Goal: Transaction & Acquisition: Purchase product/service

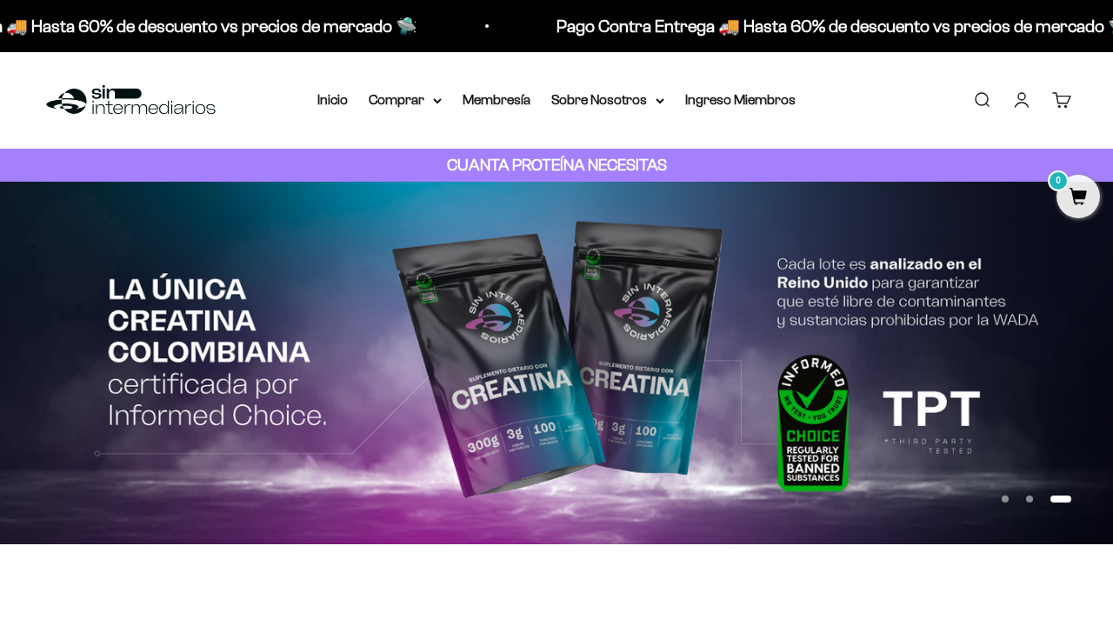
click at [1018, 98] on link "Iniciar sesión" at bounding box center [1021, 99] width 19 height 19
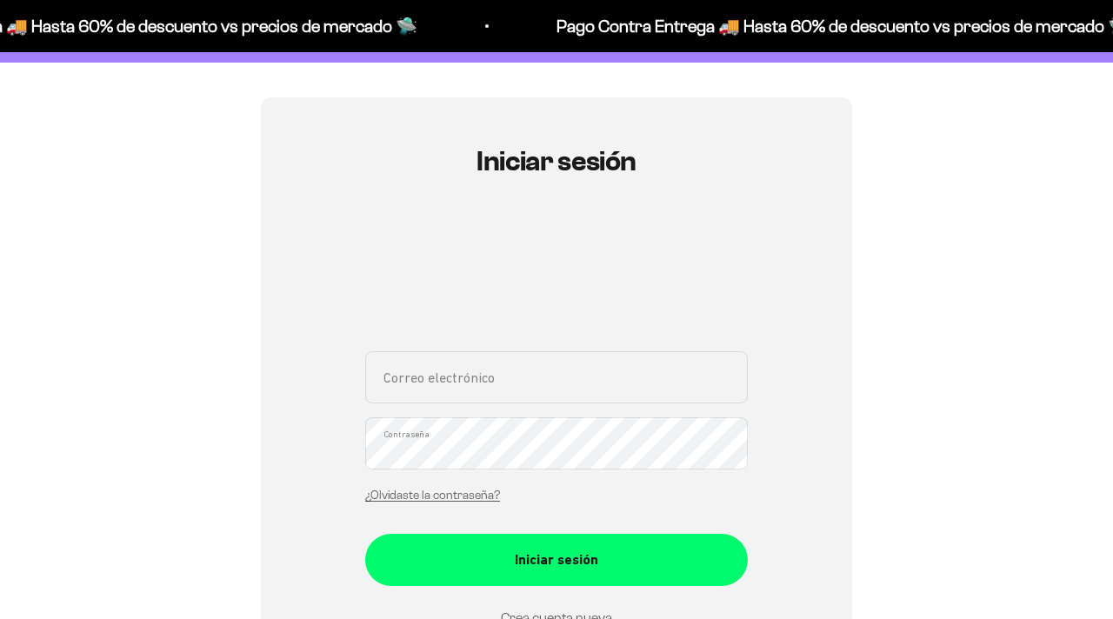
scroll to position [185, 0]
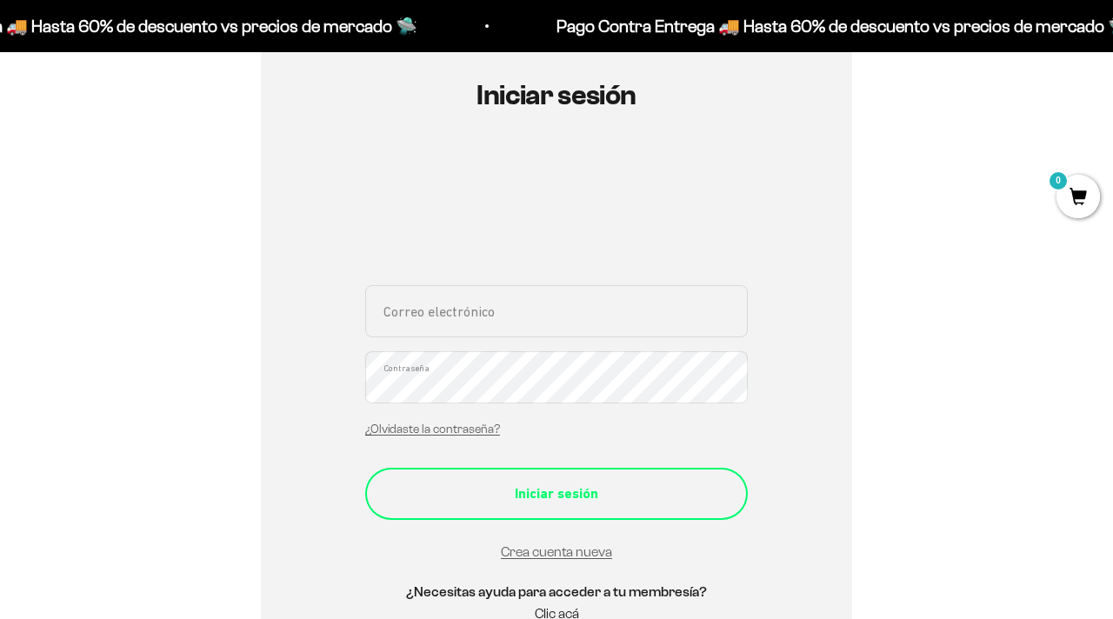
type input "[EMAIL_ADDRESS][DOMAIN_NAME]"
click at [617, 486] on div "Iniciar sesión" at bounding box center [556, 493] width 313 height 23
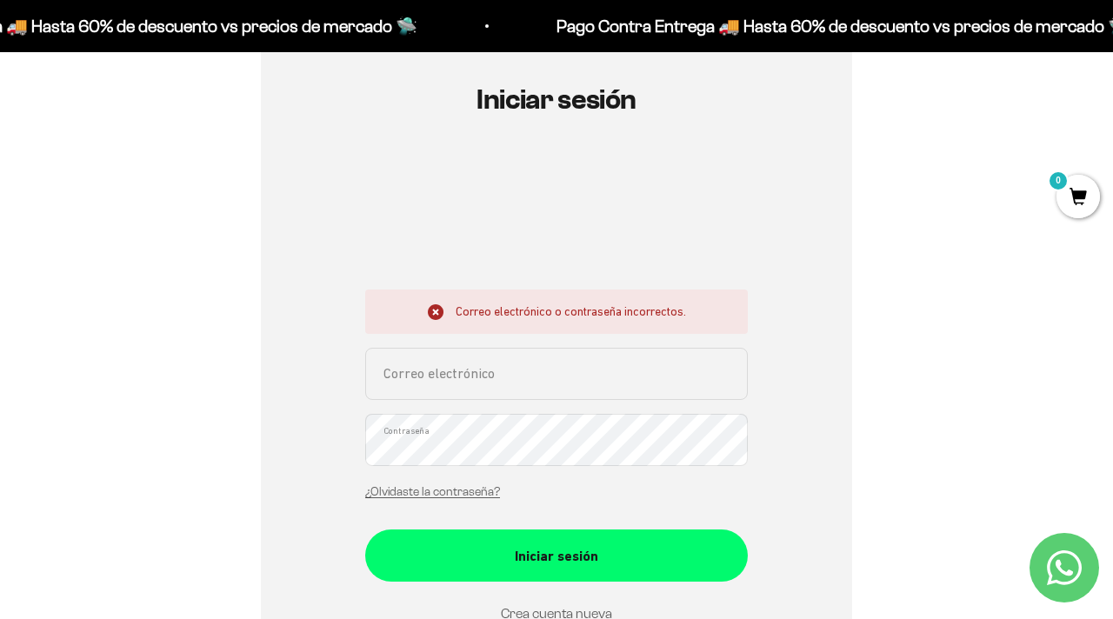
scroll to position [182, 0]
type input "spenaloza603@gmail.com"
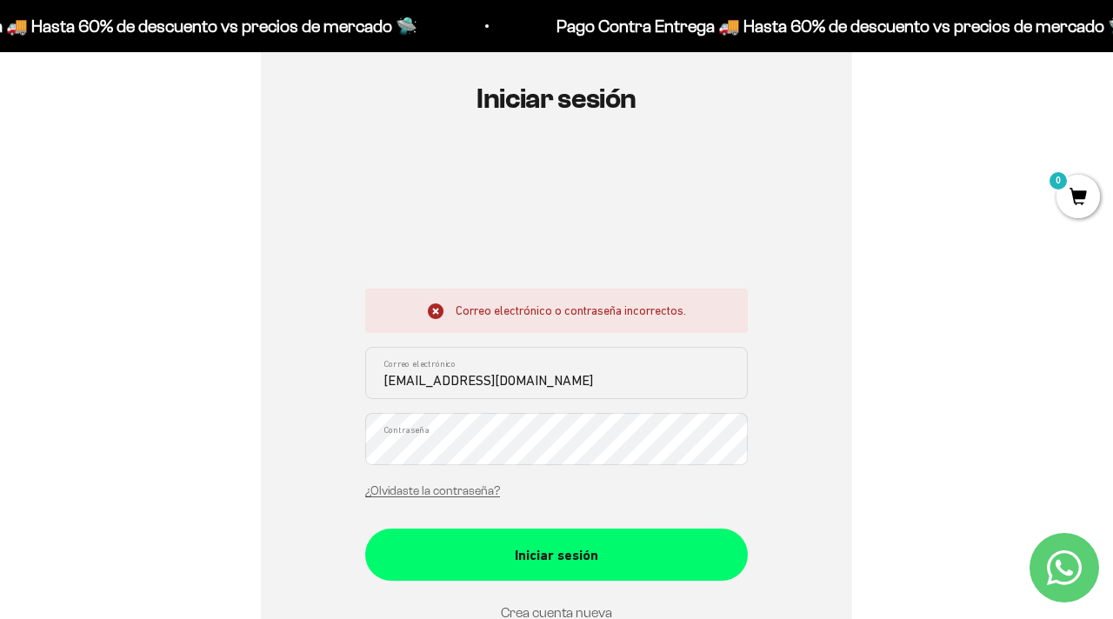
click at [817, 467] on div "Iniciar sesión Correo electrónico o contraseña incorrectos. spenaloza603@gmail.…" at bounding box center [556, 393] width 591 height 717
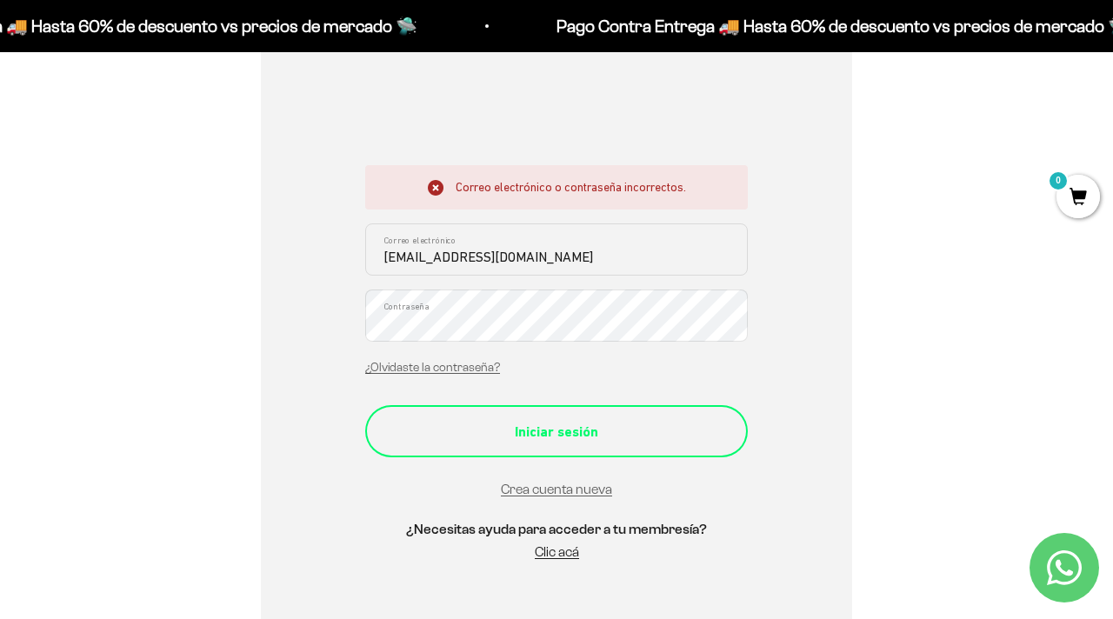
scroll to position [299, 0]
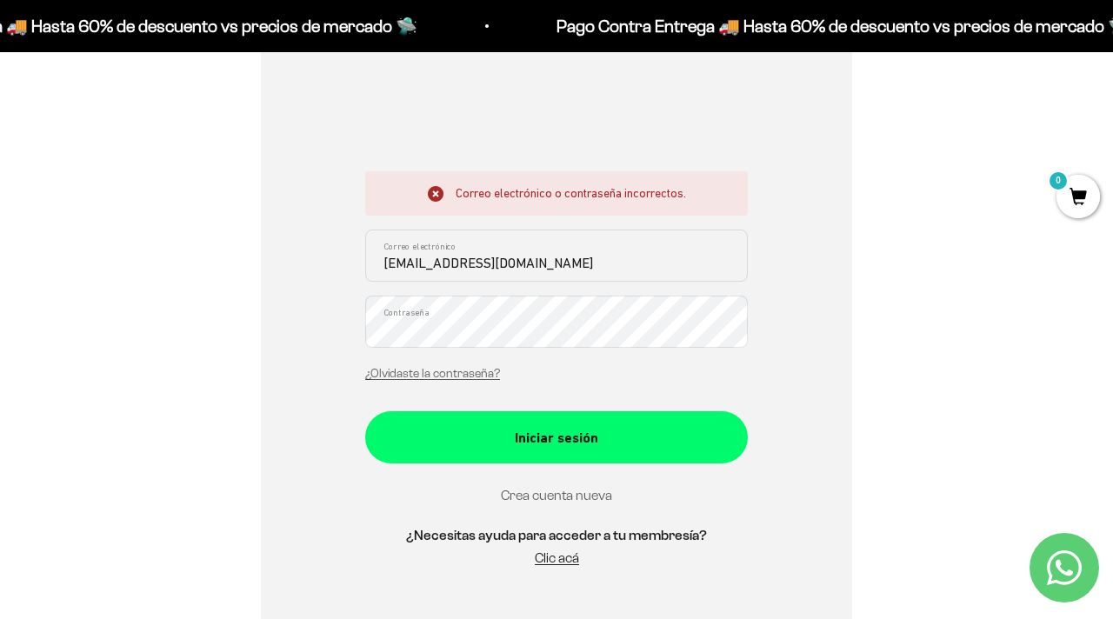
click at [564, 497] on link "Crea cuenta nueva" at bounding box center [556, 495] width 111 height 15
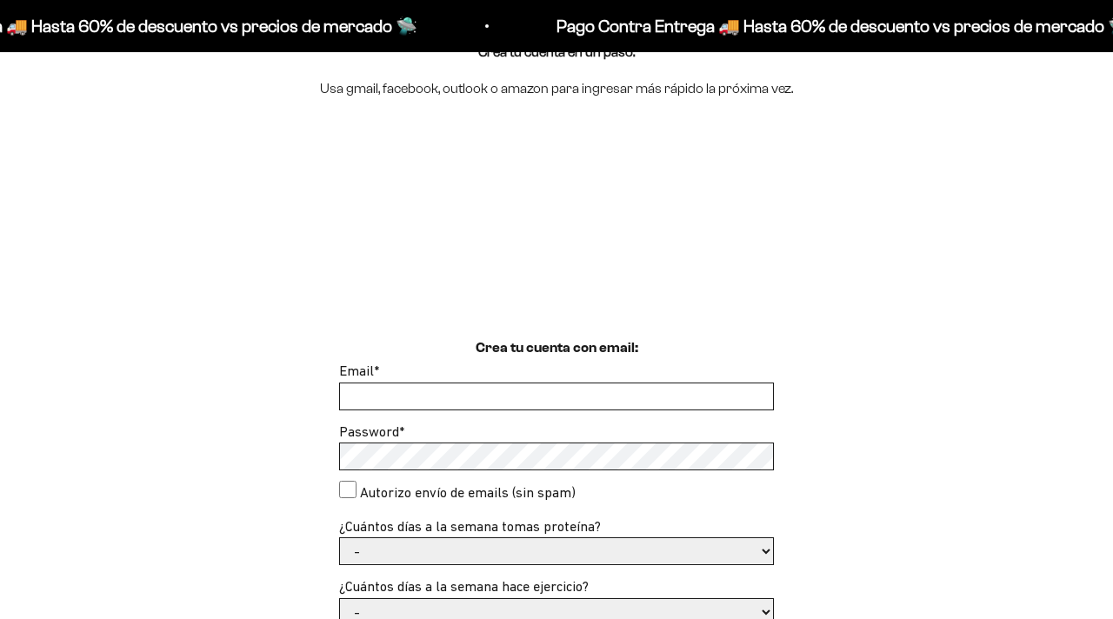
scroll to position [210, 0]
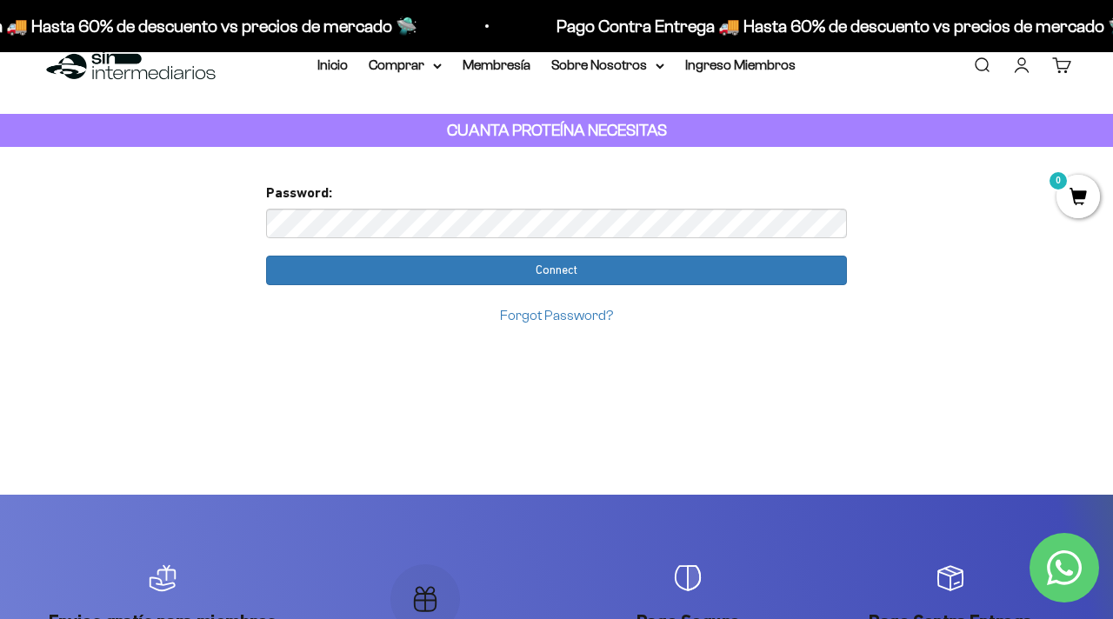
scroll to position [36, 0]
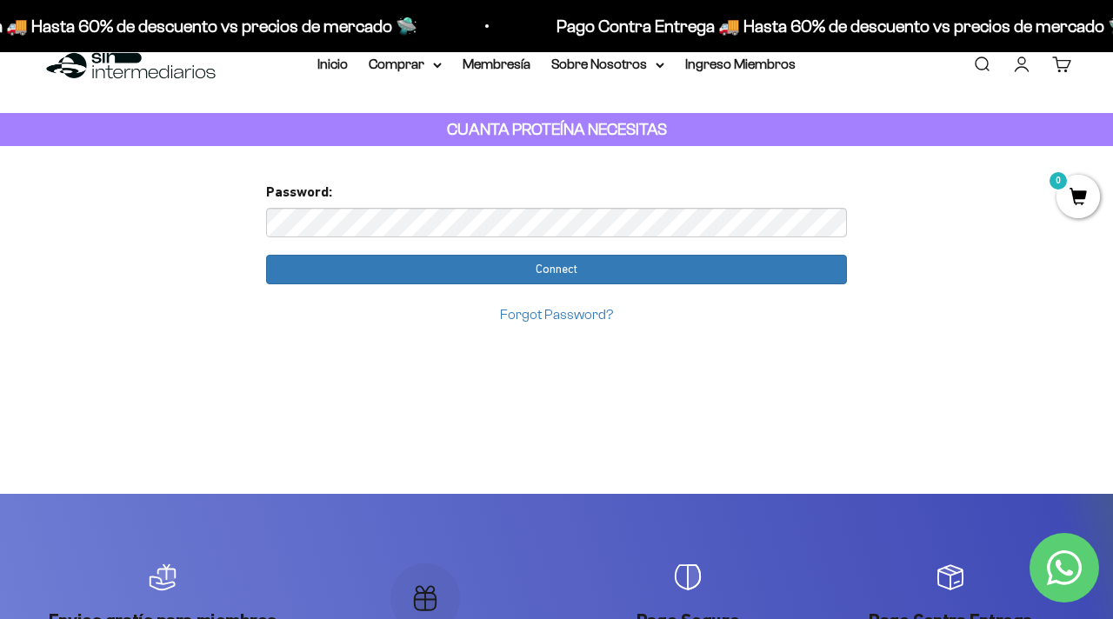
click at [266, 255] on input "Connect" at bounding box center [556, 270] width 581 height 30
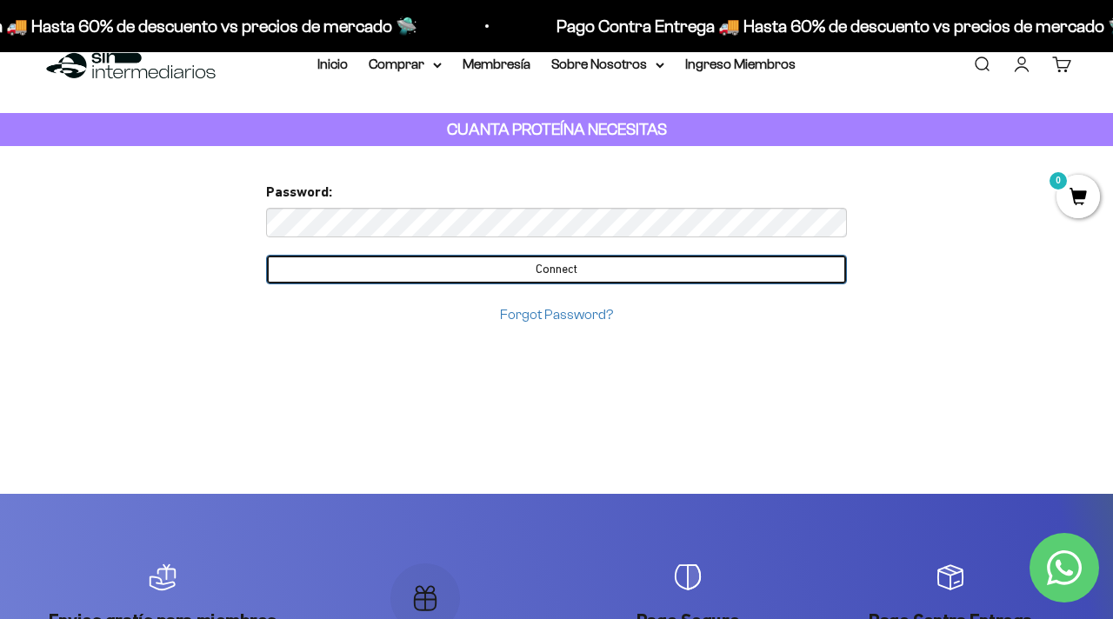
click at [593, 275] on input "Connect" at bounding box center [556, 270] width 581 height 30
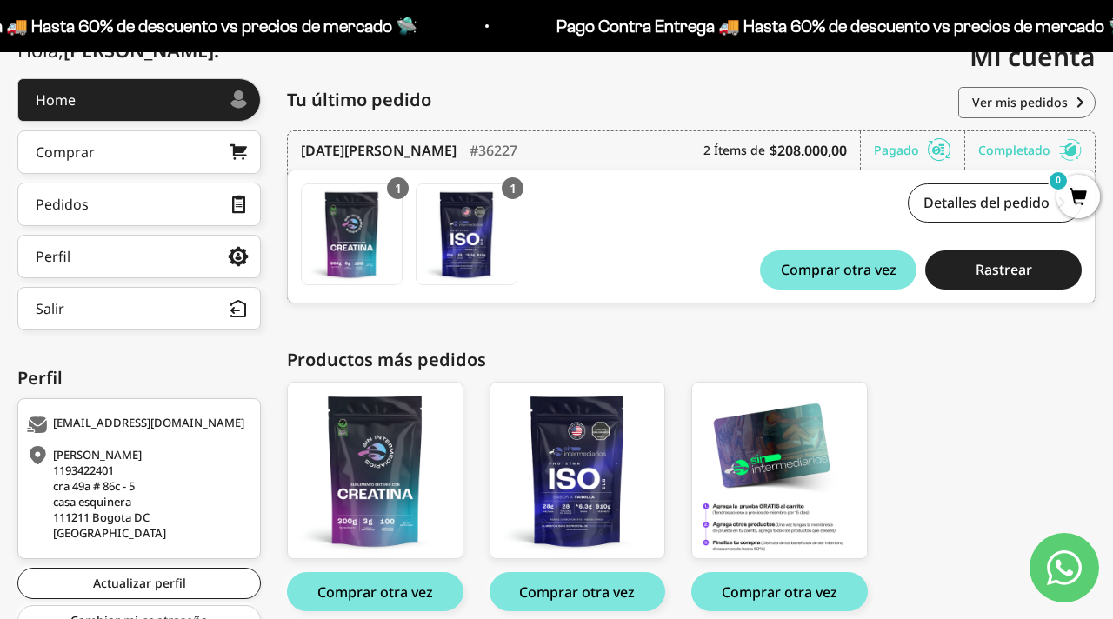
scroll to position [295, 0]
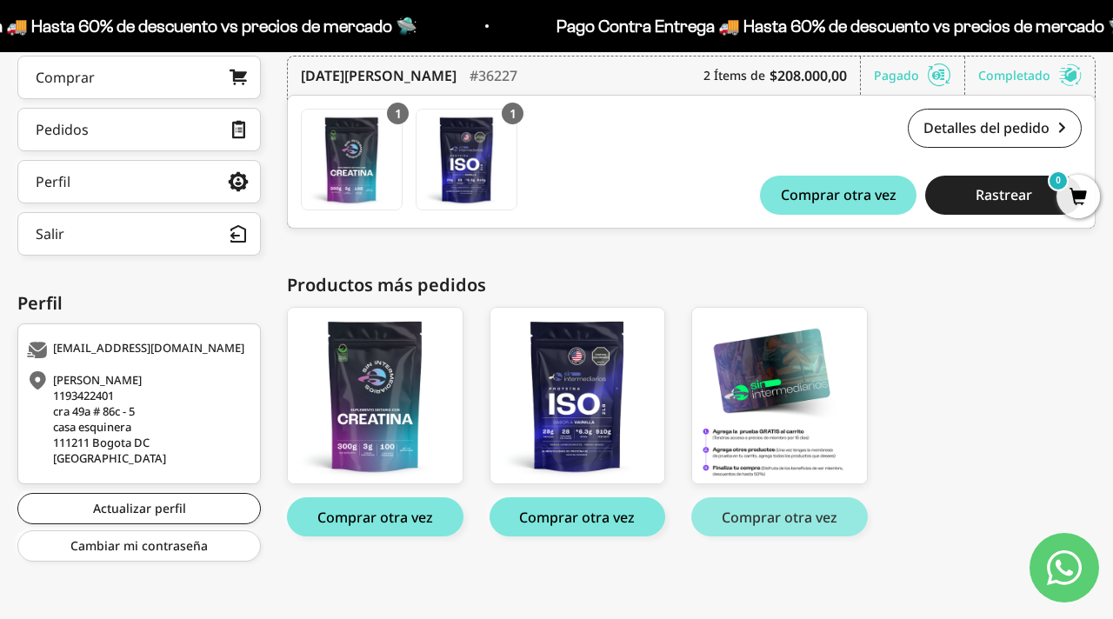
click at [766, 523] on button "Comprar otra vez" at bounding box center [779, 516] width 176 height 39
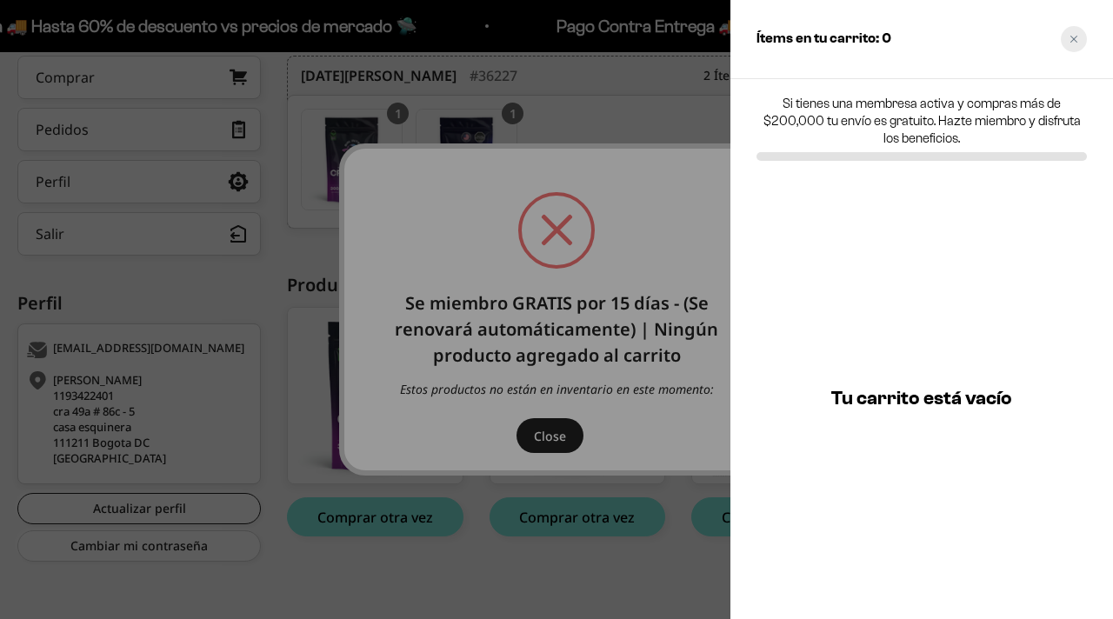
click at [1080, 41] on div "Close cart" at bounding box center [1073, 39] width 26 height 26
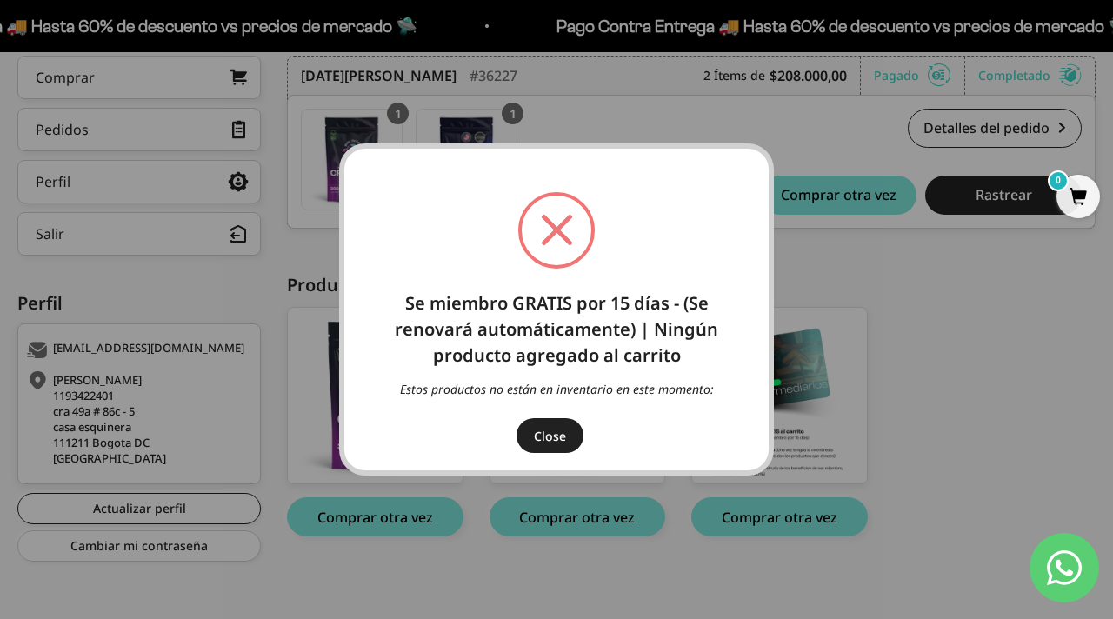
click at [560, 436] on button "Close" at bounding box center [549, 435] width 67 height 35
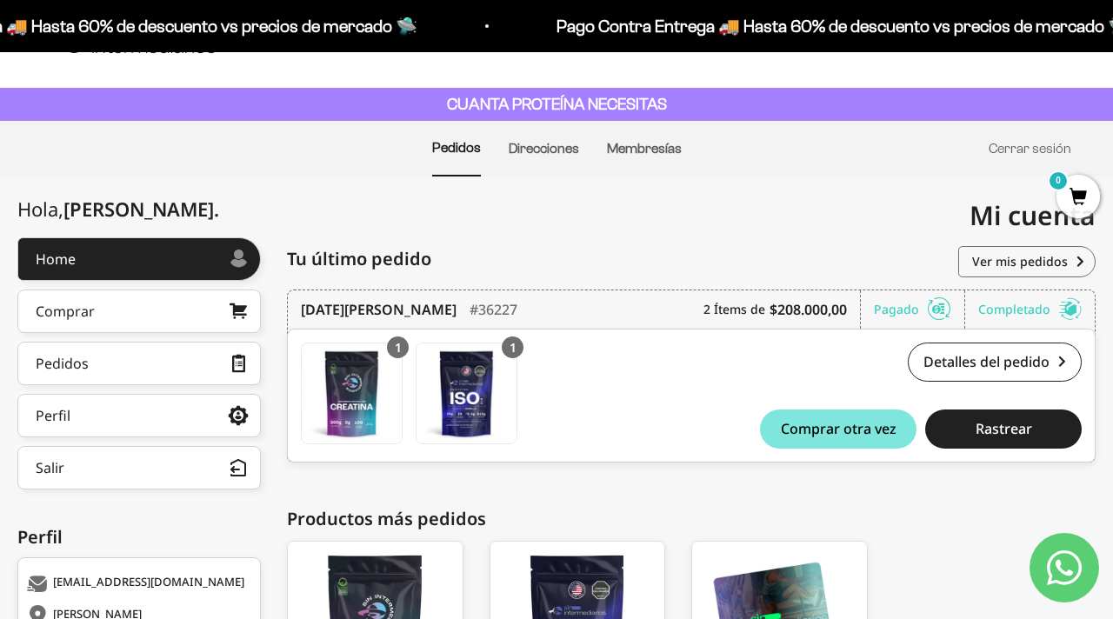
scroll to position [0, 0]
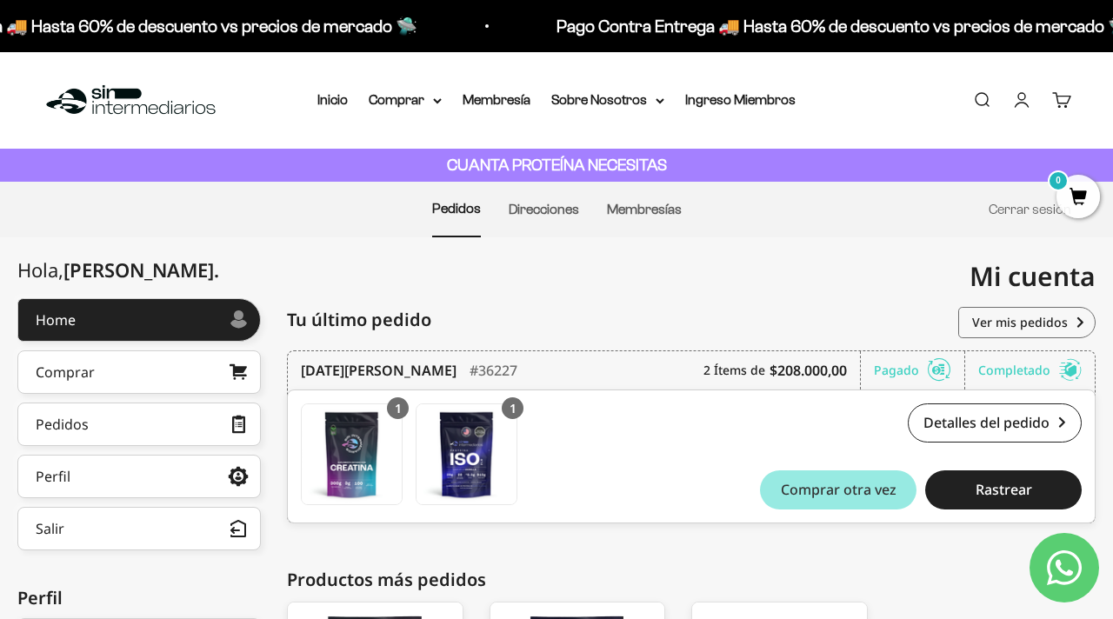
click at [825, 493] on span "Comprar otra vez" at bounding box center [839, 489] width 116 height 14
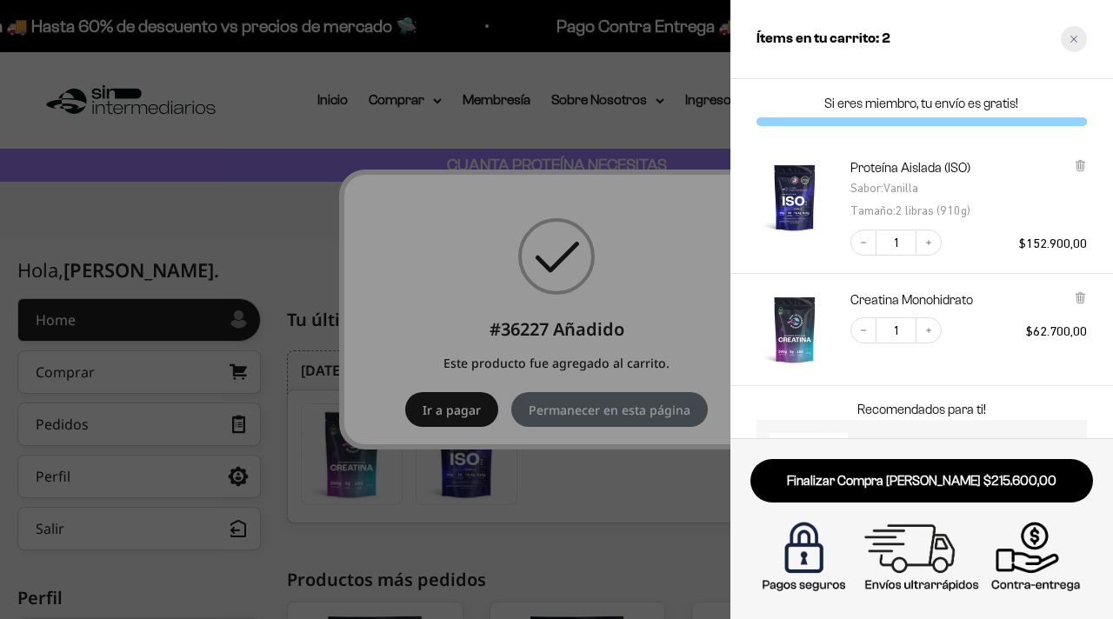
click at [1070, 40] on icon "Close cart" at bounding box center [1073, 39] width 9 height 9
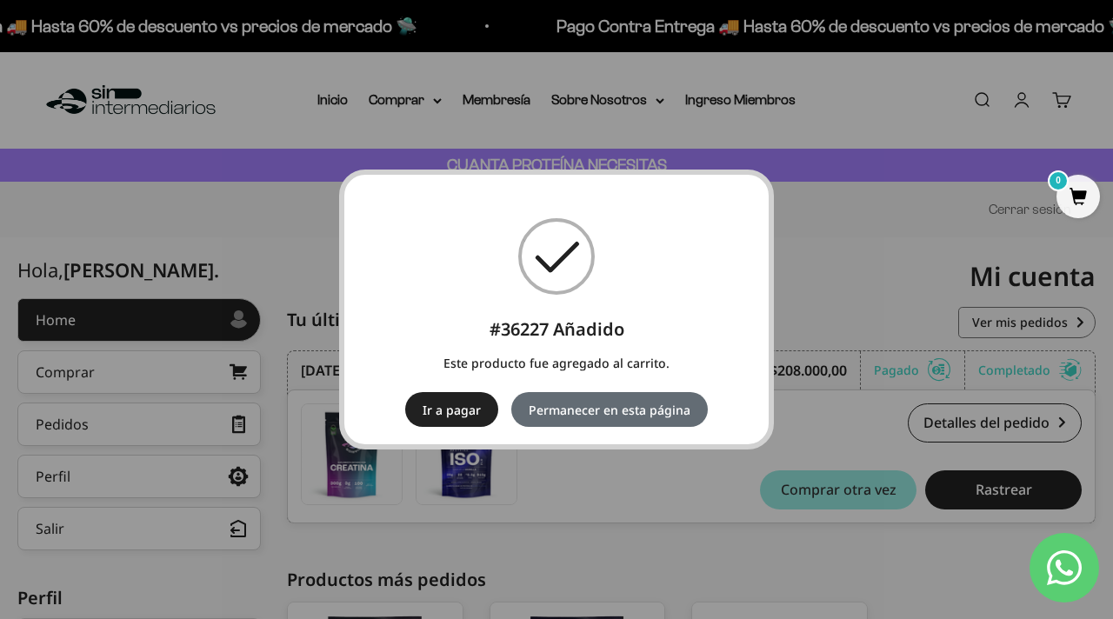
click at [548, 419] on button "Permanecer en esta página" at bounding box center [609, 409] width 196 height 35
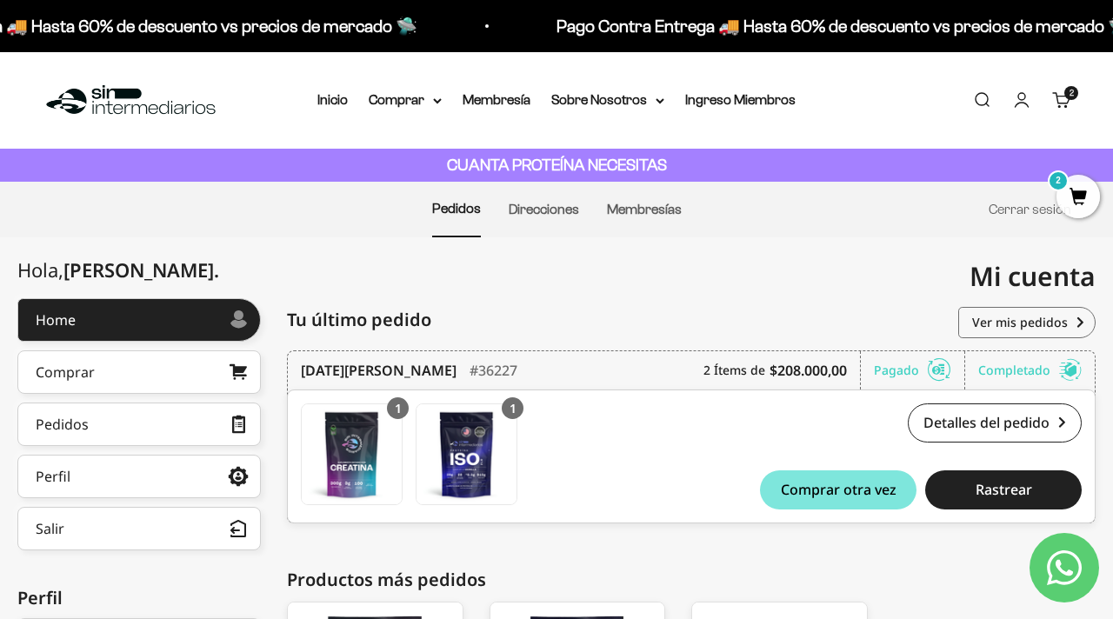
click at [1088, 207] on span "2" at bounding box center [1077, 196] width 43 height 43
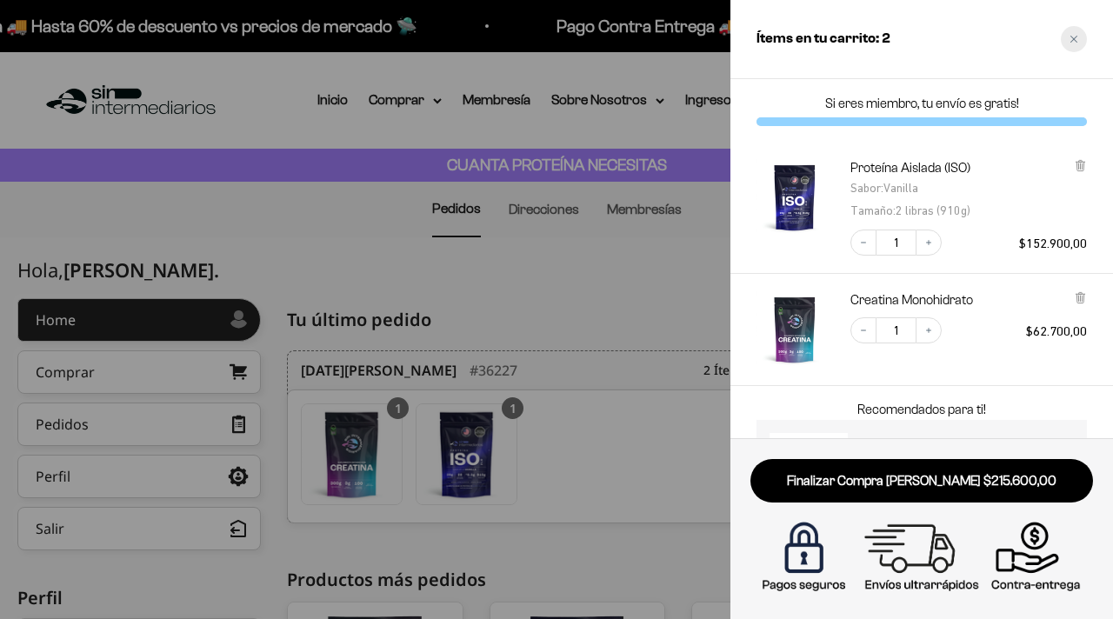
click at [1072, 32] on div "Close cart" at bounding box center [1073, 39] width 26 height 26
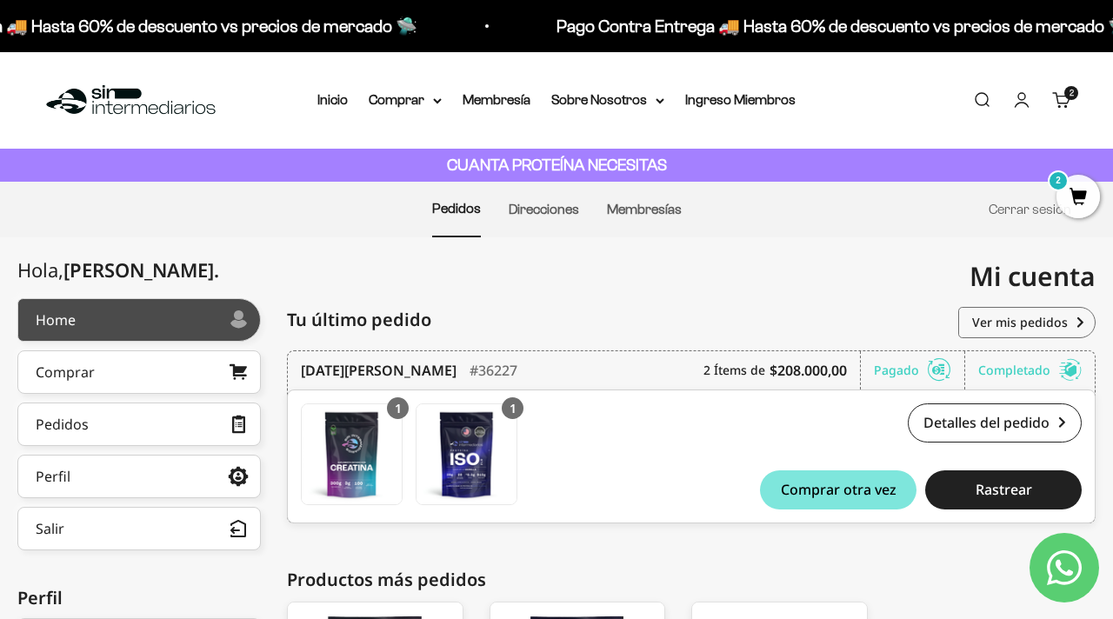
click at [132, 325] on link "Home" at bounding box center [138, 319] width 243 height 43
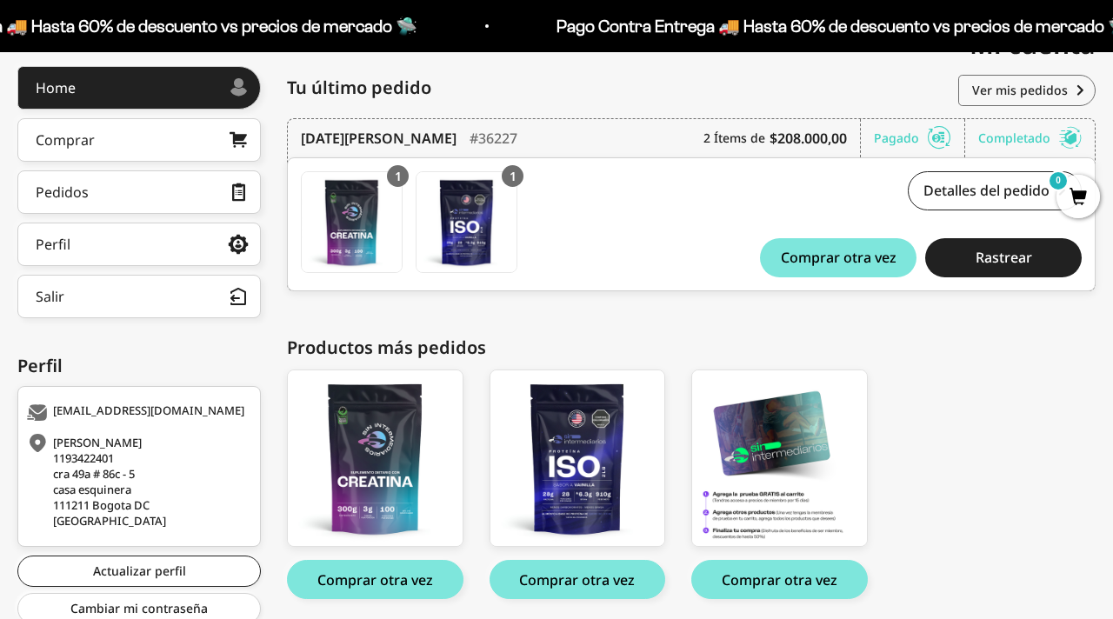
scroll to position [295, 0]
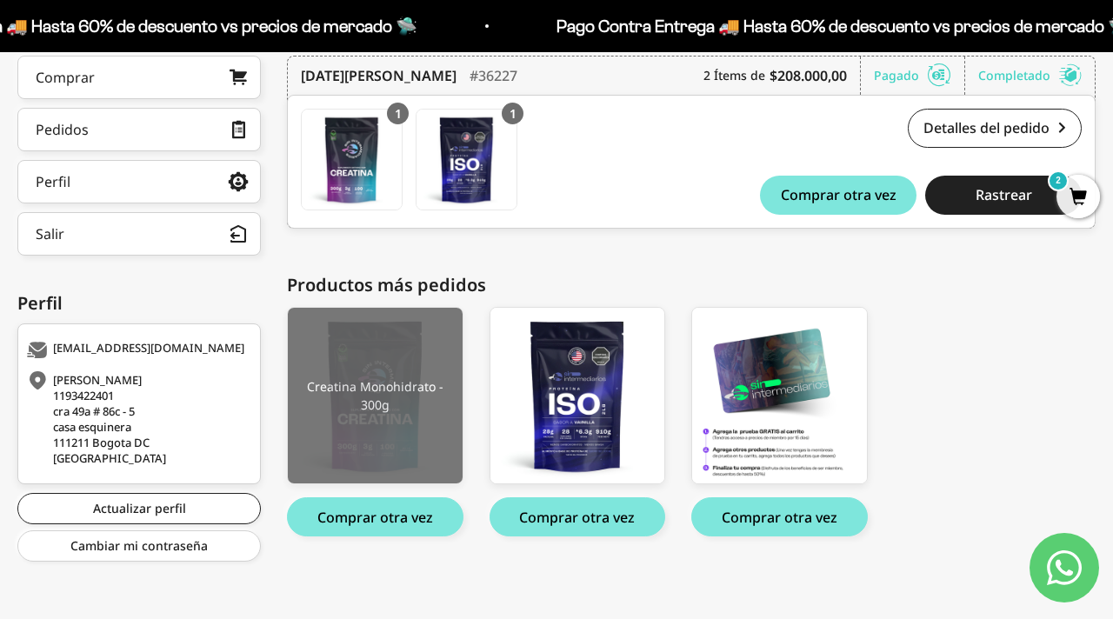
click at [434, 432] on img at bounding box center [375, 396] width 175 height 176
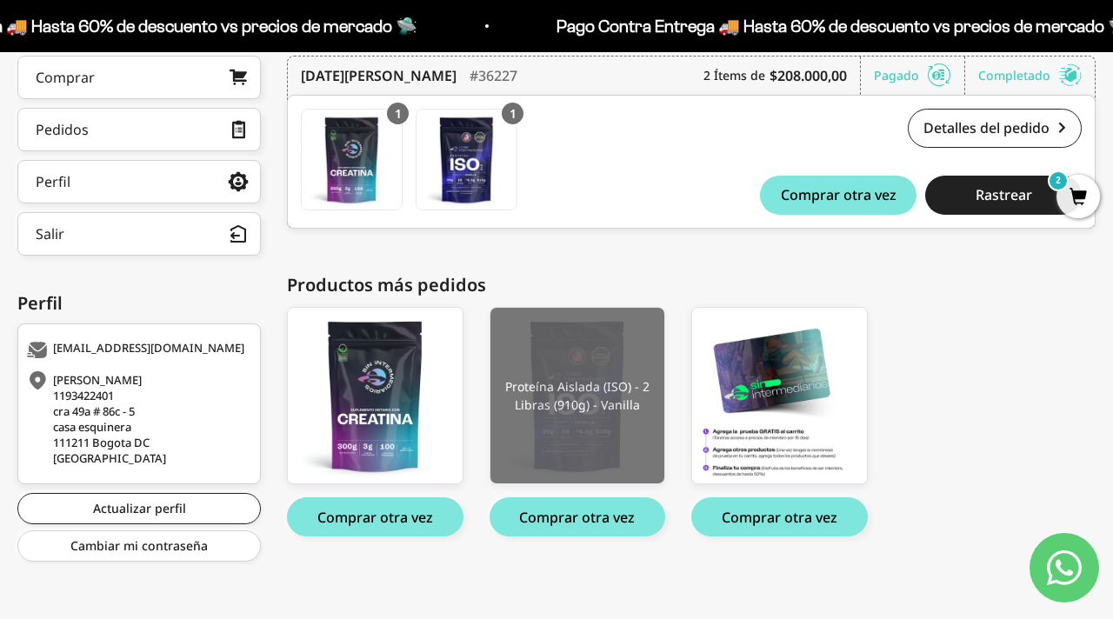
click at [595, 356] on img at bounding box center [577, 396] width 175 height 176
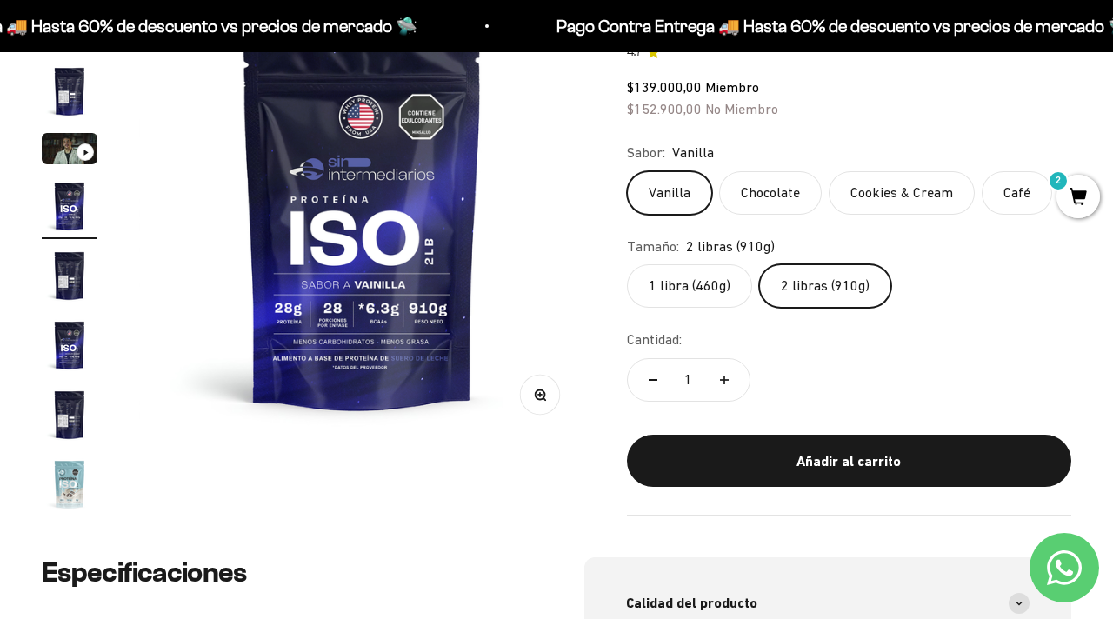
scroll to position [232, 0]
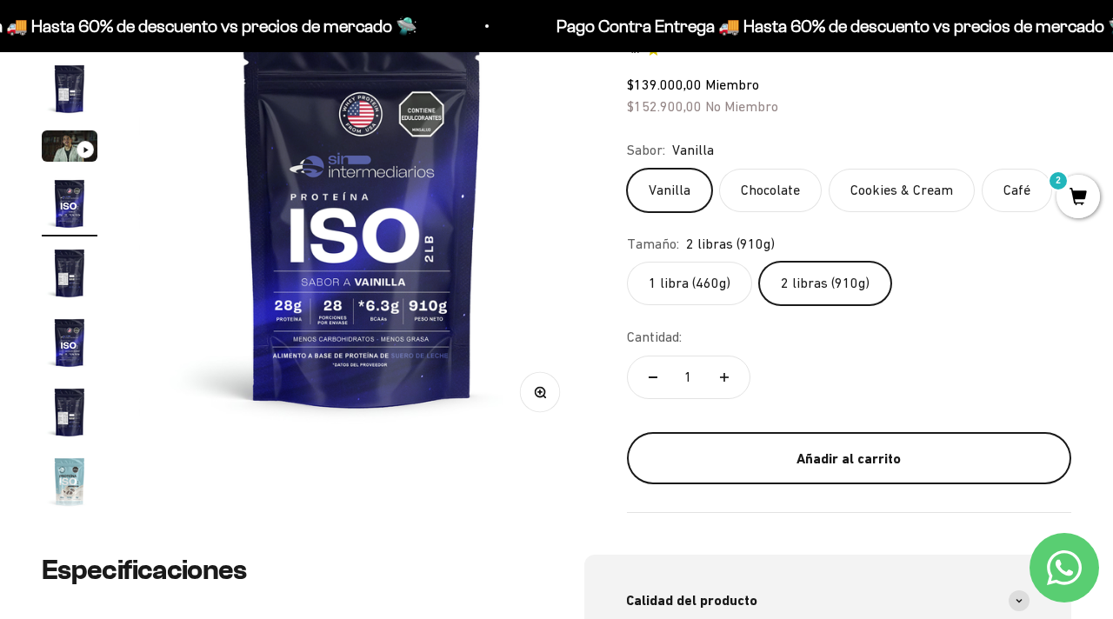
click at [798, 457] on div "Añadir al carrito" at bounding box center [848, 458] width 375 height 23
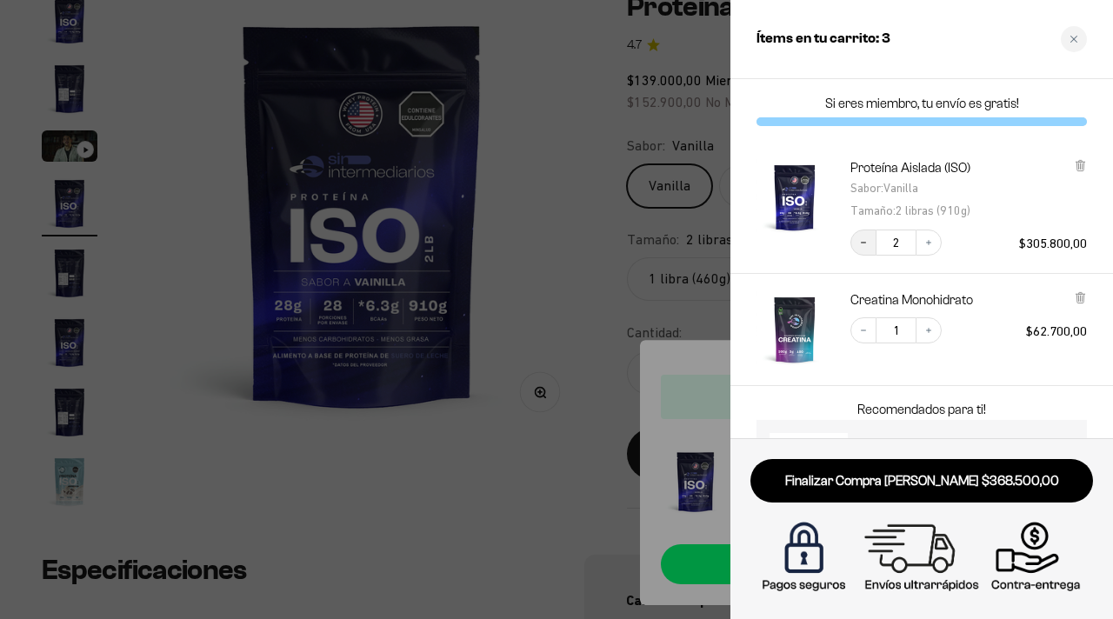
click at [862, 245] on icon "Decrease quantity" at bounding box center [863, 242] width 10 height 10
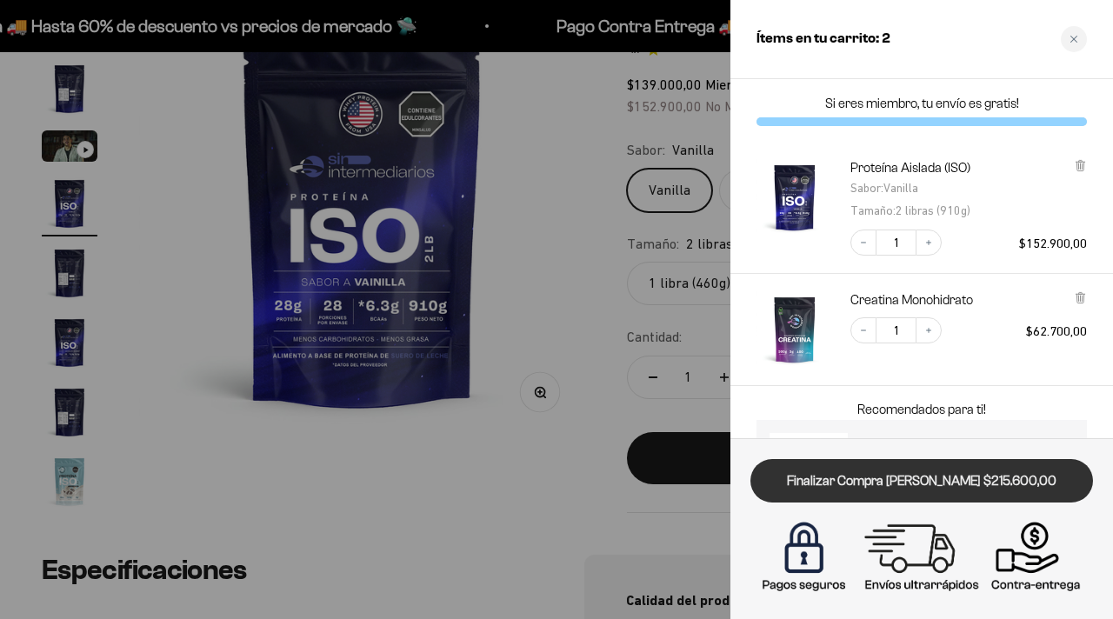
click at [847, 472] on link "Finalizar Compra [PERSON_NAME] $215.600,00" at bounding box center [921, 481] width 342 height 44
